Goal: Task Accomplishment & Management: Complete application form

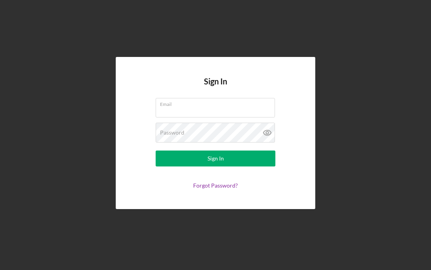
click at [254, 117] on input "Email" at bounding box center [215, 107] width 119 height 19
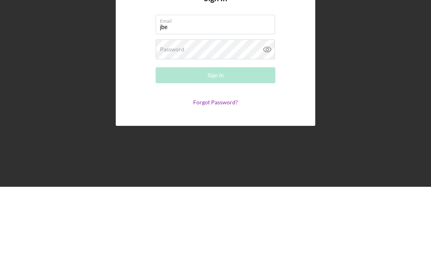
type input "[EMAIL_ADDRESS][DOMAIN_NAME]"
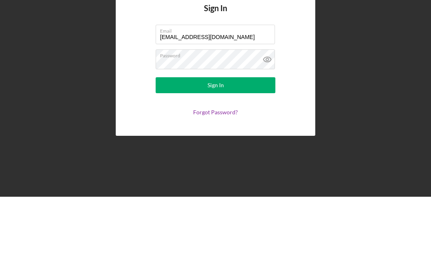
click at [243, 151] on button "Sign In" at bounding box center [216, 159] width 120 height 16
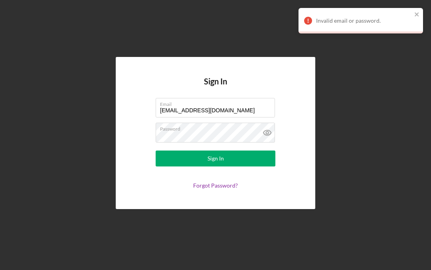
scroll to position [0, 0]
click at [273, 143] on icon at bounding box center [267, 133] width 20 height 20
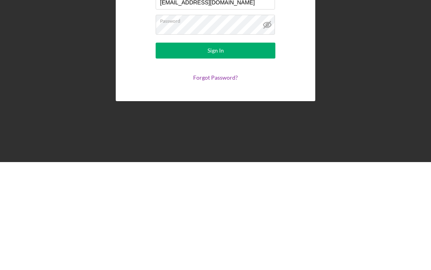
click at [245, 151] on button "Sign In" at bounding box center [216, 159] width 120 height 16
click at [242, 151] on button "Sign In" at bounding box center [216, 159] width 120 height 16
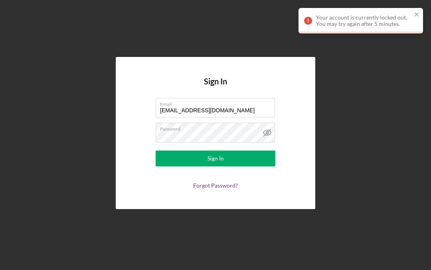
click at [226, 132] on label "Password" at bounding box center [217, 127] width 115 height 9
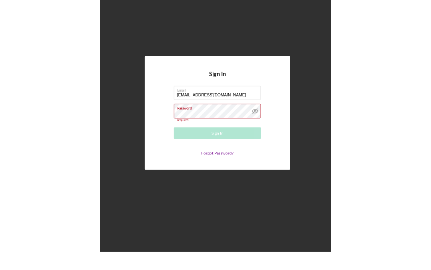
scroll to position [25, 0]
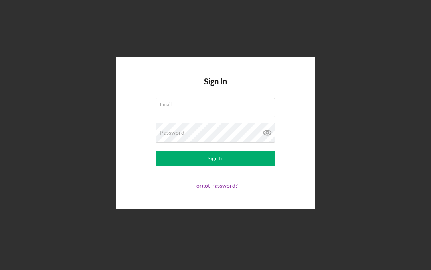
click at [231, 117] on input "Email" at bounding box center [215, 107] width 119 height 19
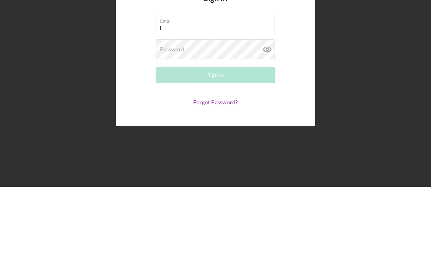
type input "[EMAIL_ADDRESS][DOMAIN_NAME]"
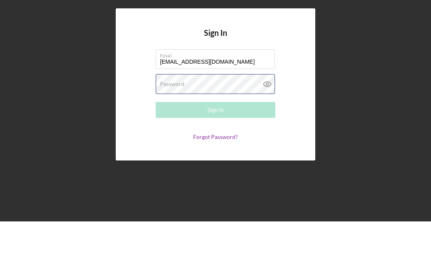
click at [219, 123] on div "Password Required" at bounding box center [216, 133] width 120 height 20
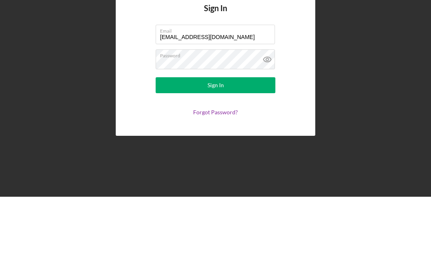
click at [184, 151] on button "Sign In" at bounding box center [216, 159] width 120 height 16
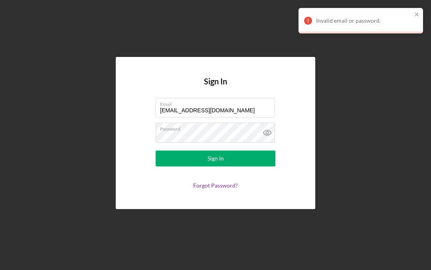
scroll to position [0, 0]
click at [273, 143] on icon at bounding box center [267, 133] width 20 height 20
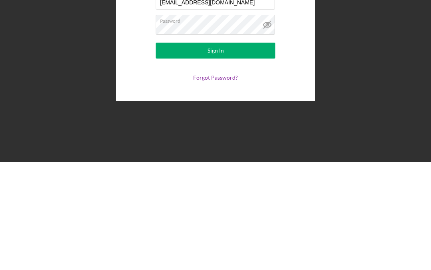
click at [261, 151] on button "Sign In" at bounding box center [216, 159] width 120 height 16
click at [185, 151] on button "Sign In" at bounding box center [216, 159] width 120 height 16
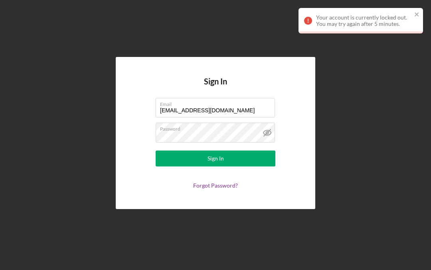
click at [420, 14] on icon "close" at bounding box center [417, 14] width 6 height 6
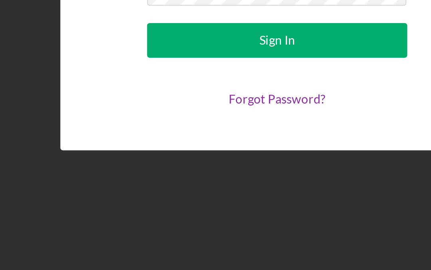
click at [156, 151] on button "Sign In" at bounding box center [216, 159] width 120 height 16
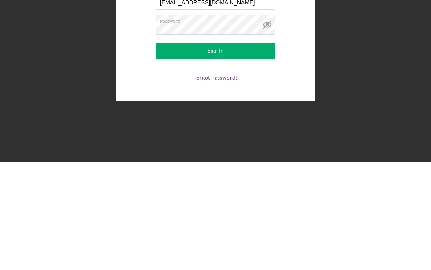
click at [246, 151] on button "Sign In" at bounding box center [216, 159] width 120 height 16
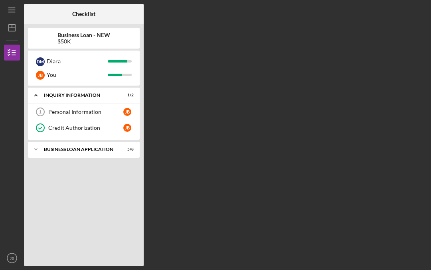
click at [277, 103] on div "Checklist Business Loan - NEW $50K D M Diara J B You Icon/Expander INQUIRY INFO…" at bounding box center [225, 135] width 403 height 263
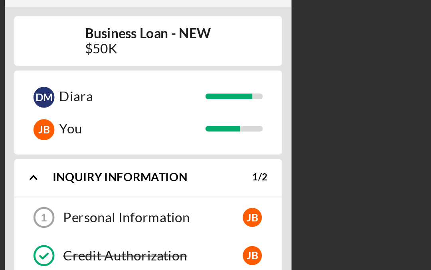
click at [71, 104] on link "Personal Information 1 Personal Information J B" at bounding box center [84, 112] width 104 height 16
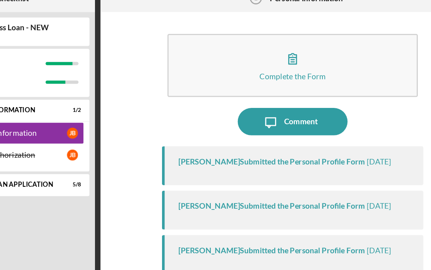
scroll to position [23, 0]
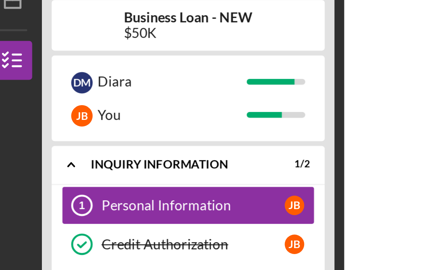
click at [114, 93] on div "INQUIRY INFORMATION" at bounding box center [79, 95] width 70 height 5
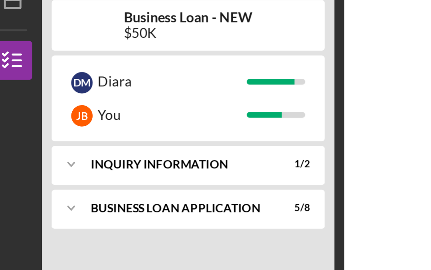
click at [104, 93] on div "INQUIRY INFORMATION" at bounding box center [79, 95] width 70 height 5
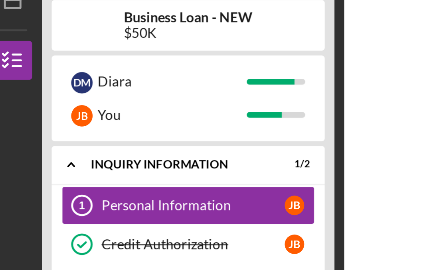
click at [85, 93] on div "INQUIRY INFORMATION" at bounding box center [79, 95] width 70 height 5
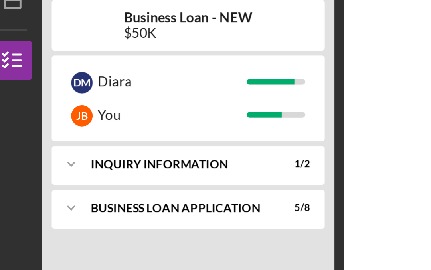
click at [93, 93] on div "INQUIRY INFORMATION" at bounding box center [79, 95] width 70 height 5
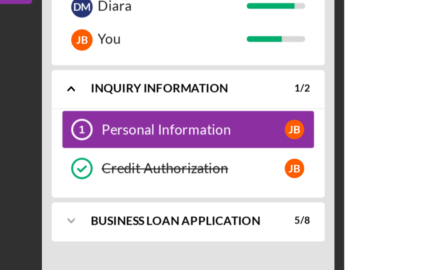
click at [101, 147] on div "BUSINESS LOAN APPLICATION" at bounding box center [79, 149] width 70 height 5
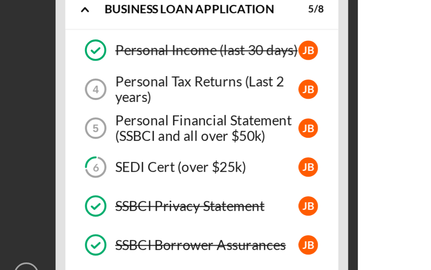
scroll to position [34, 0]
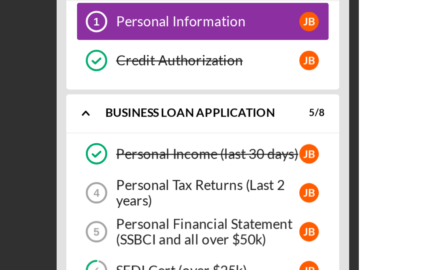
click at [103, 192] on div "Personal Financial Statement (SSBCI and all over $50k)" at bounding box center [85, 198] width 75 height 13
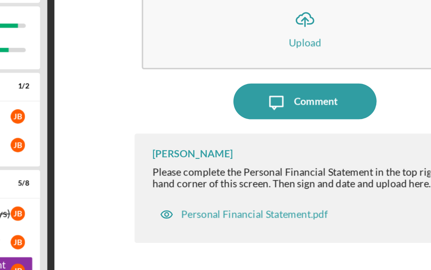
scroll to position [8, 0]
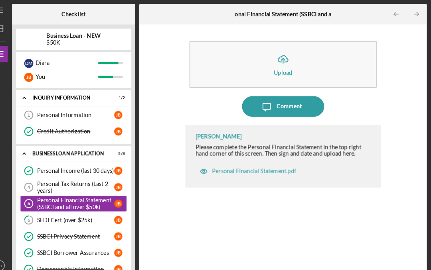
click at [274, 161] on div "Personal Financial Statement.pdf" at bounding box center [253, 167] width 102 height 16
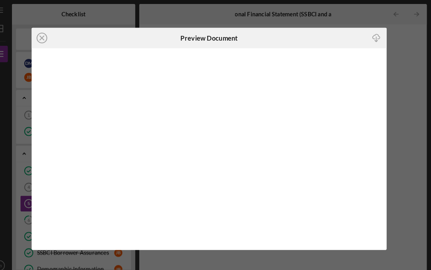
click at [378, 38] on line "button" at bounding box center [378, 38] width 0 height 4
click at [43, 38] on icon "Icon/Close" at bounding box center [53, 37] width 20 height 20
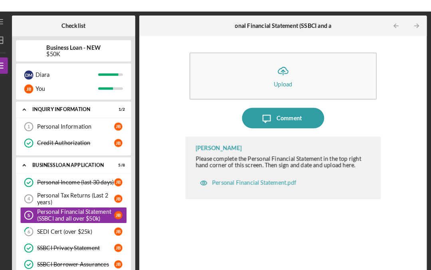
scroll to position [8, 0]
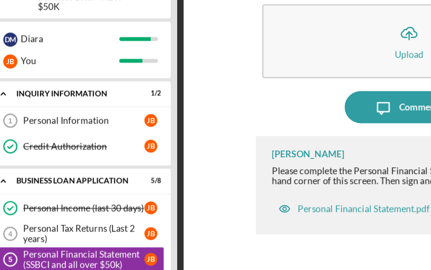
click at [32, 104] on link "Personal Information 1 Personal Information J B" at bounding box center [84, 112] width 104 height 16
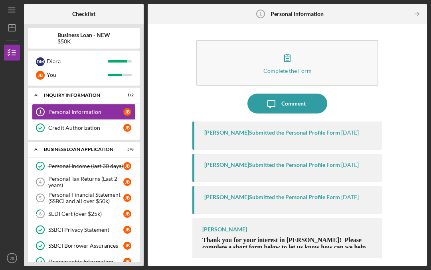
click at [62, 113] on div "Personal Information" at bounding box center [85, 112] width 75 height 6
click at [315, 43] on button "Complete the Form Form" at bounding box center [287, 63] width 182 height 46
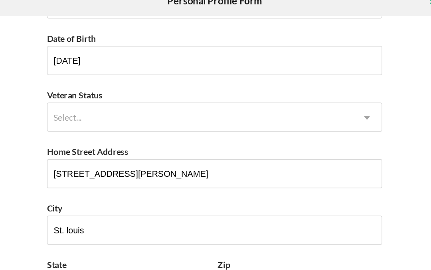
scroll to position [92, 0]
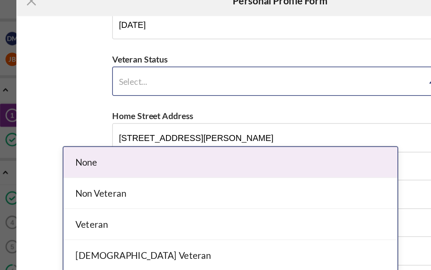
click at [74, 153] on div "Non Veteran" at bounding box center [183, 163] width 219 height 20
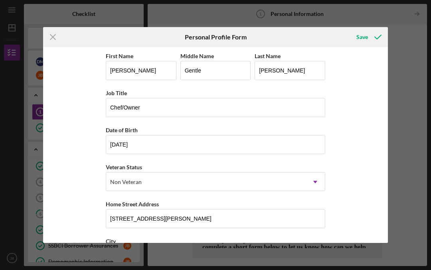
scroll to position [0, 0]
click at [356, 38] on button "Save" at bounding box center [367, 37] width 39 height 16
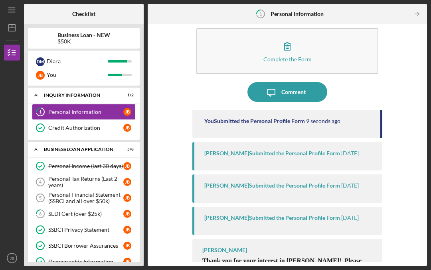
scroll to position [13, 0]
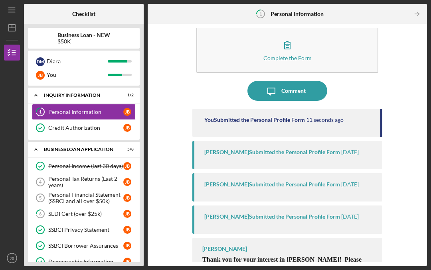
click at [350, 149] on time "2 weeks ago" at bounding box center [350, 152] width 18 height 6
click at [295, 149] on div "Samantha O'Rourke Submitted the Personal Profile Form" at bounding box center [272, 152] width 136 height 6
click at [303, 182] on div "Samantha O'Rourke Submitted the Personal Profile Form" at bounding box center [272, 185] width 136 height 6
click at [365, 149] on div "Samantha O'Rourke Submitted the Personal Profile Form 2 weeks ago" at bounding box center [289, 152] width 170 height 6
click at [359, 182] on time "2 weeks ago" at bounding box center [350, 185] width 18 height 6
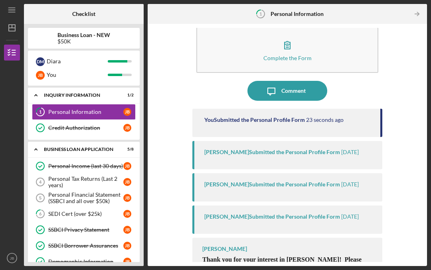
click at [360, 206] on div "Samantha O'Rourke Submitted the Personal Profile Form 2 weeks ago" at bounding box center [287, 220] width 190 height 28
click at [297, 81] on div "Comment" at bounding box center [293, 91] width 24 height 20
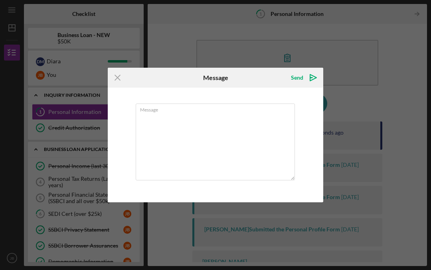
click at [126, 77] on icon "Icon/Menu Close" at bounding box center [118, 78] width 20 height 20
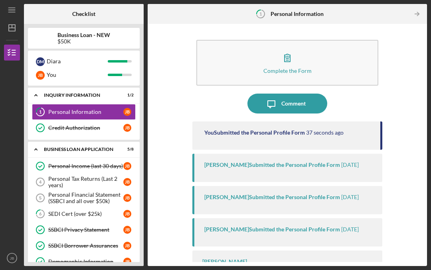
click at [59, 211] on div "SEDI Cert (over $25k)" at bounding box center [85, 214] width 75 height 6
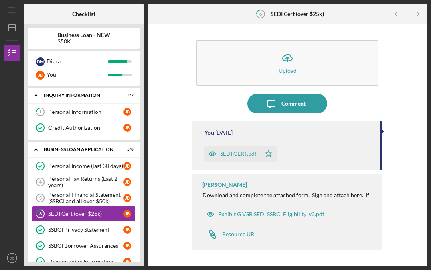
click at [288, 211] on div "Exhibit G VSB SEDI SSBCI Eligibility_v3.pdf" at bounding box center [271, 214] width 106 height 6
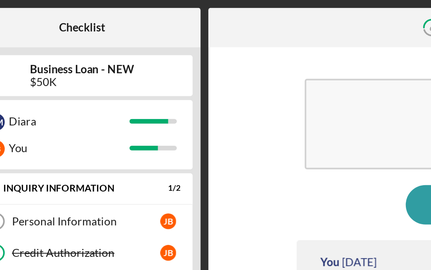
scroll to position [28, 0]
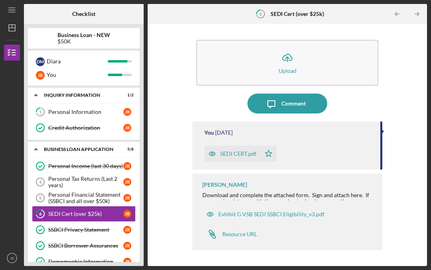
click at [306, 207] on div "Exhibit G VSB SEDI SSBCI Eligibility_v3.pdf" at bounding box center [265, 215] width 126 height 16
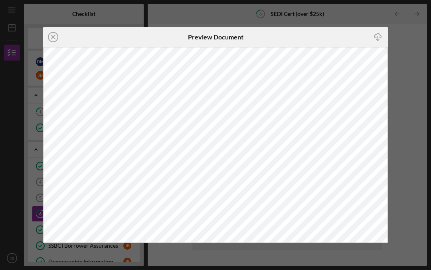
scroll to position [28, 0]
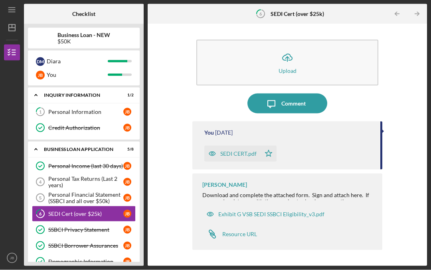
scroll to position [28, 0]
click at [243, 231] on div "Resource URL" at bounding box center [239, 234] width 35 height 6
